Goal: Transaction & Acquisition: Purchase product/service

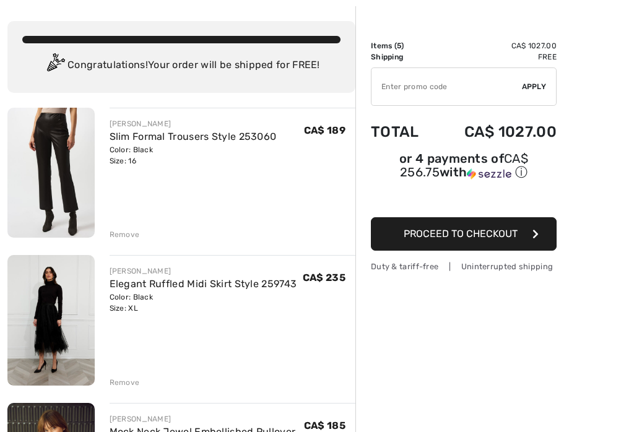
scroll to position [151, 0]
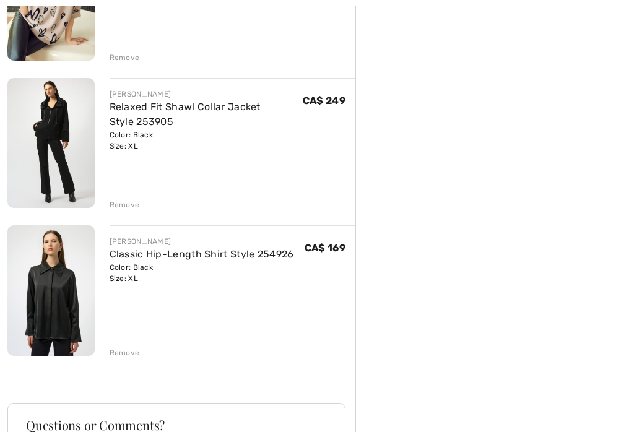
scroll to position [563, 0]
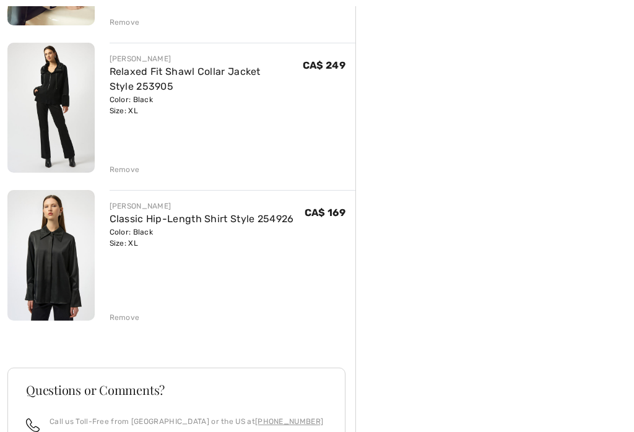
click at [147, 232] on div "Color: Black Size: XL" at bounding box center [202, 238] width 185 height 22
click at [61, 263] on img at bounding box center [50, 255] width 87 height 130
click at [177, 213] on link "Classic Hip-Length Shirt Style 254926" at bounding box center [202, 219] width 185 height 12
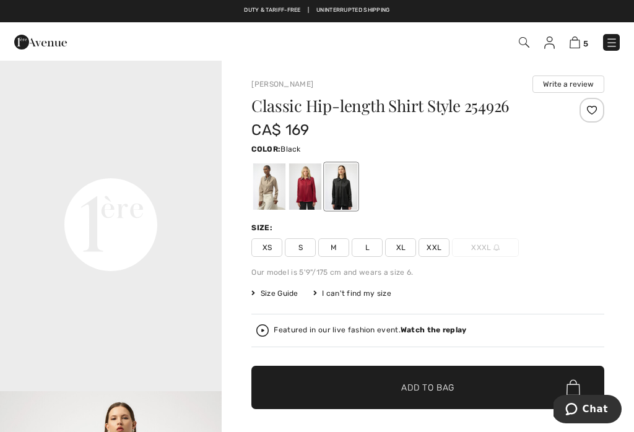
scroll to position [669, 0]
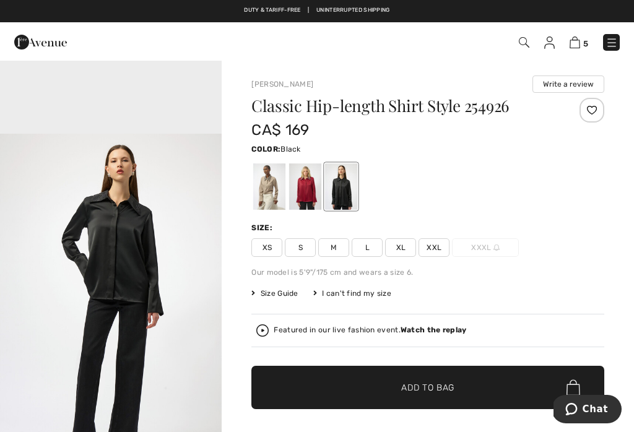
click at [194, 194] on img "3 / 5" at bounding box center [111, 300] width 222 height 333
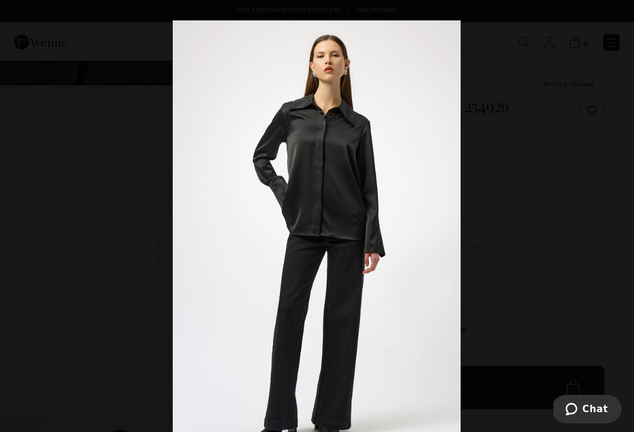
scroll to position [640, 0]
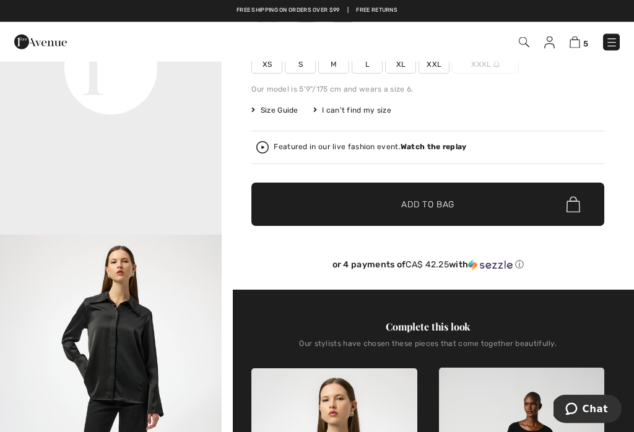
scroll to position [254, 0]
